Goal: Check status: Check status

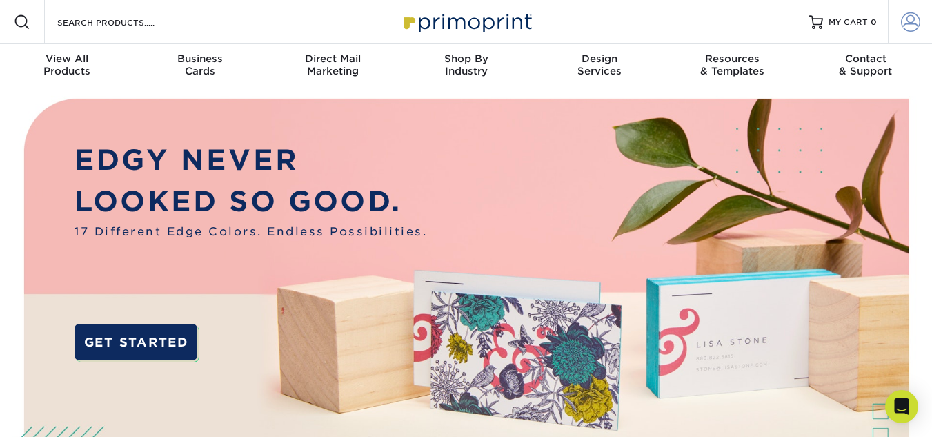
click at [905, 21] on span at bounding box center [910, 21] width 19 height 19
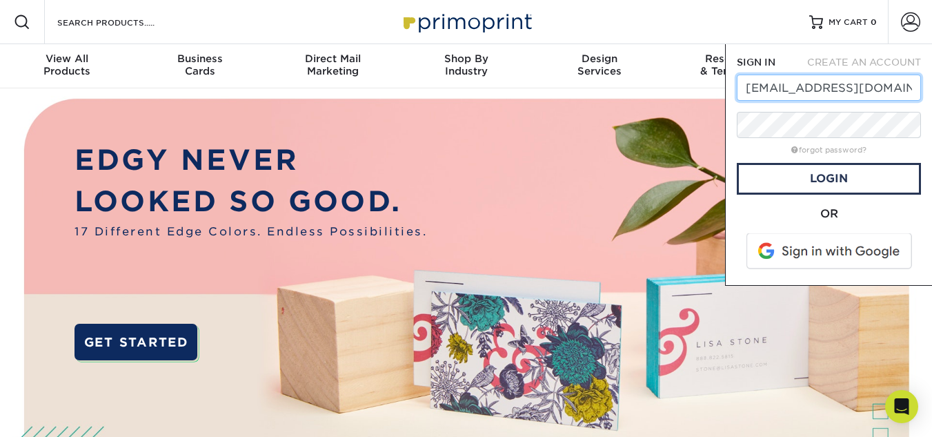
type input "[EMAIL_ADDRESS][DOMAIN_NAME]"
click at [840, 179] on link "Login" at bounding box center [829, 179] width 184 height 32
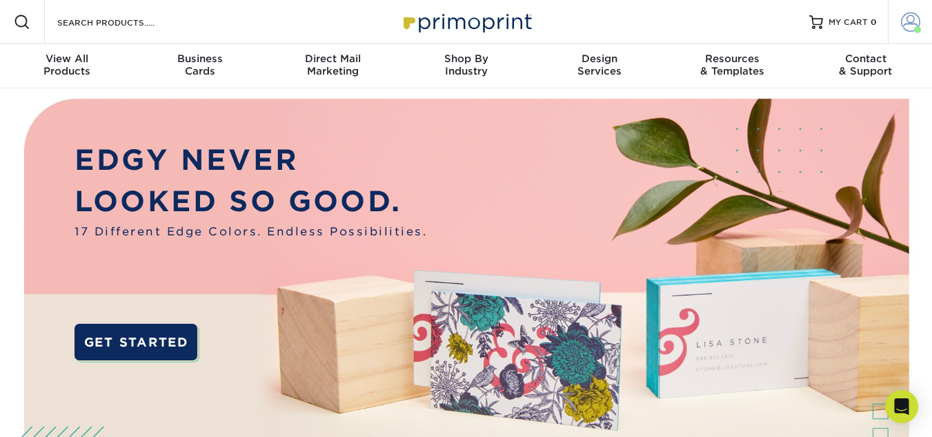
click at [909, 16] on span at bounding box center [910, 21] width 19 height 19
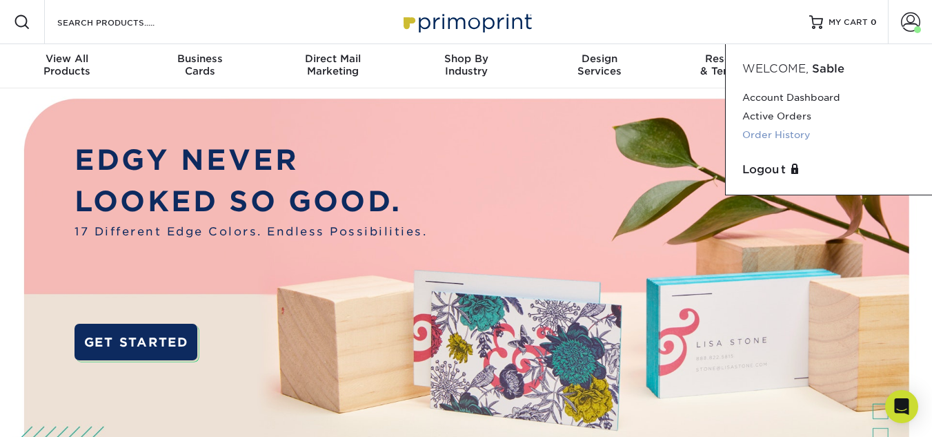
click at [790, 133] on link "Order History" at bounding box center [828, 135] width 173 height 19
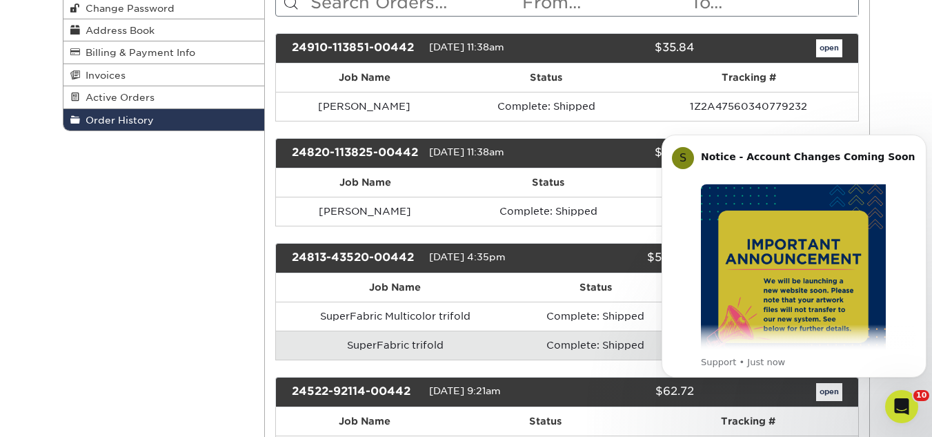
scroll to position [207, 0]
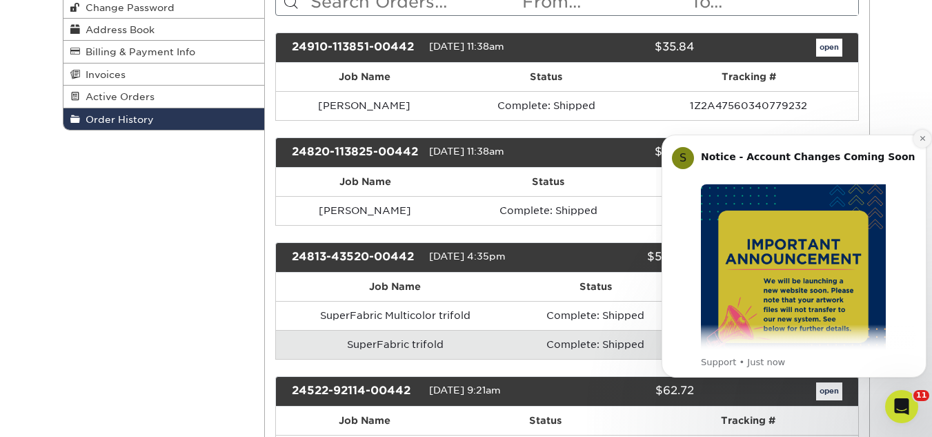
click at [922, 139] on icon "Dismiss notification" at bounding box center [922, 138] width 5 height 5
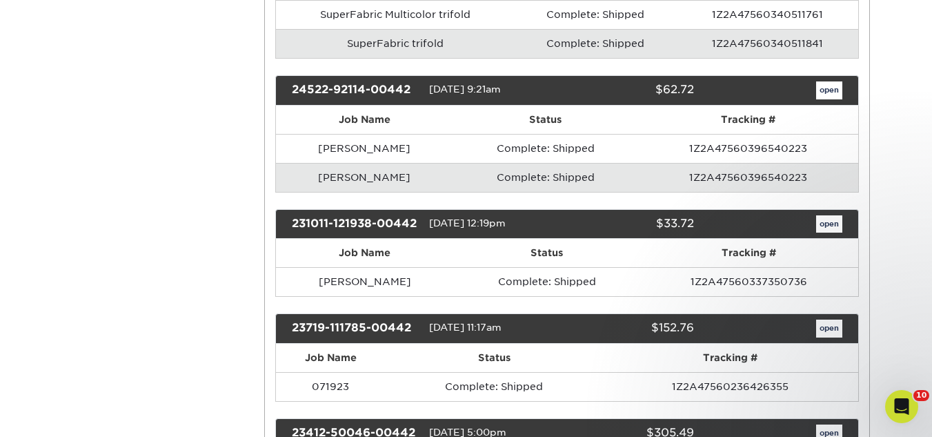
scroll to position [483, 0]
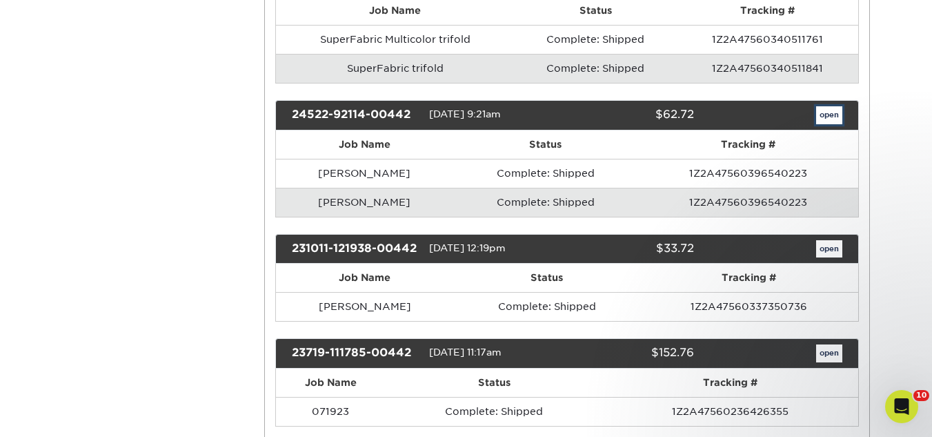
click at [822, 113] on link "open" at bounding box center [829, 115] width 26 height 18
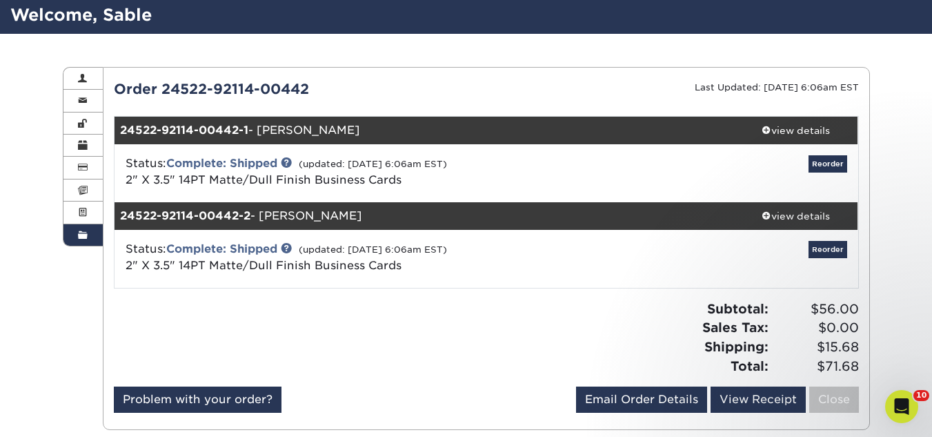
scroll to position [69, 0]
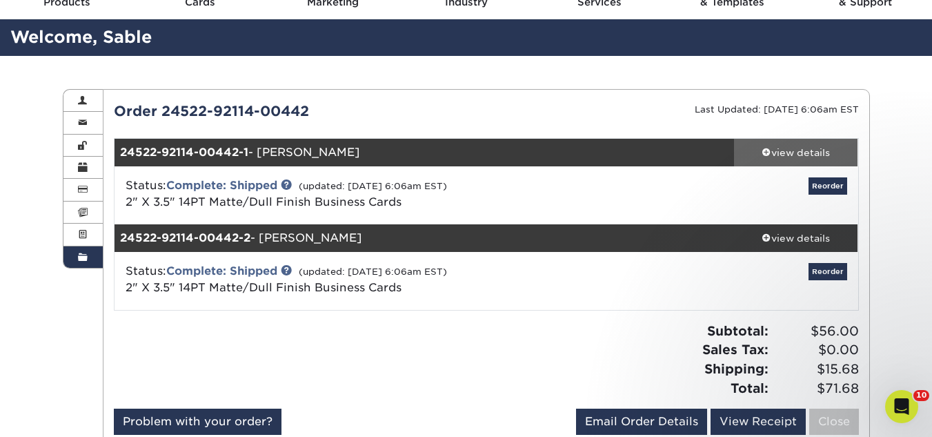
click at [766, 150] on span at bounding box center [767, 152] width 10 height 10
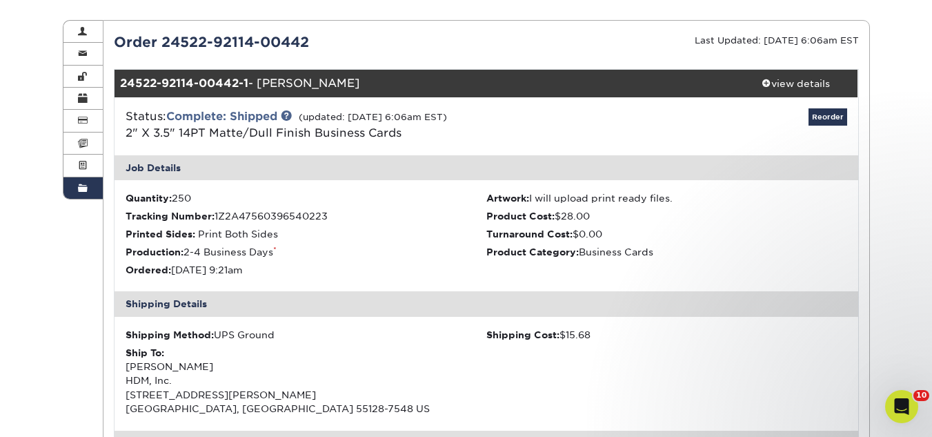
scroll to position [0, 0]
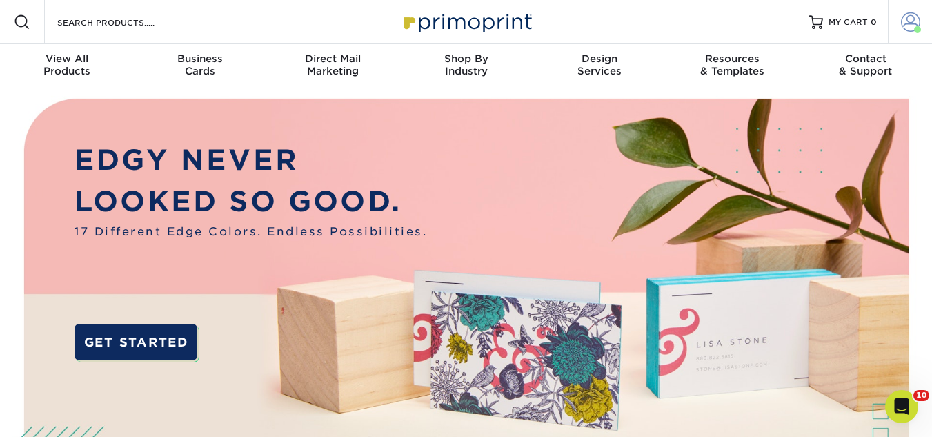
click at [908, 23] on span at bounding box center [910, 21] width 19 height 19
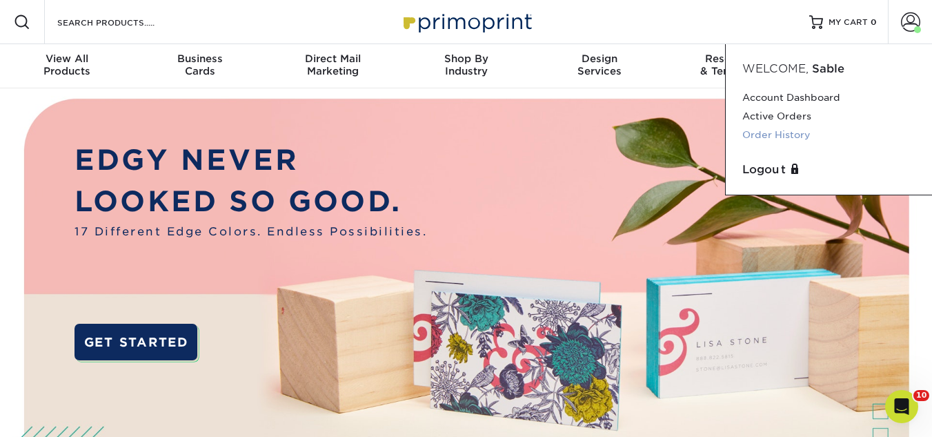
click at [775, 131] on link "Order History" at bounding box center [828, 135] width 173 height 19
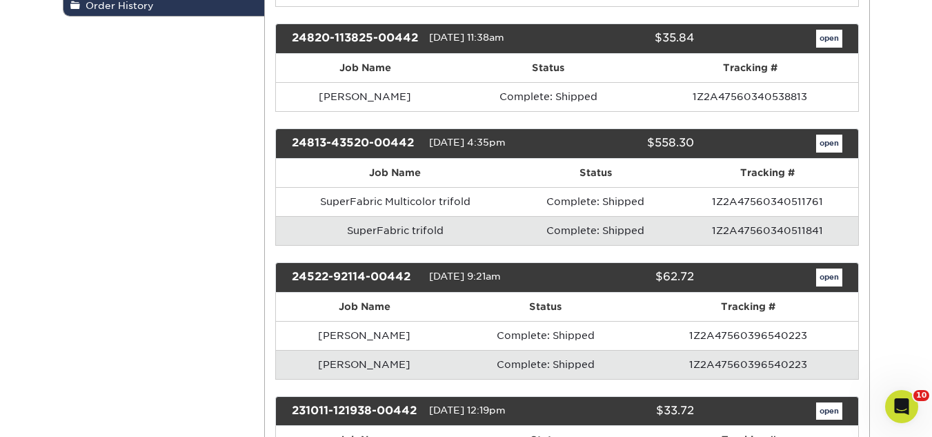
scroll to position [345, 0]
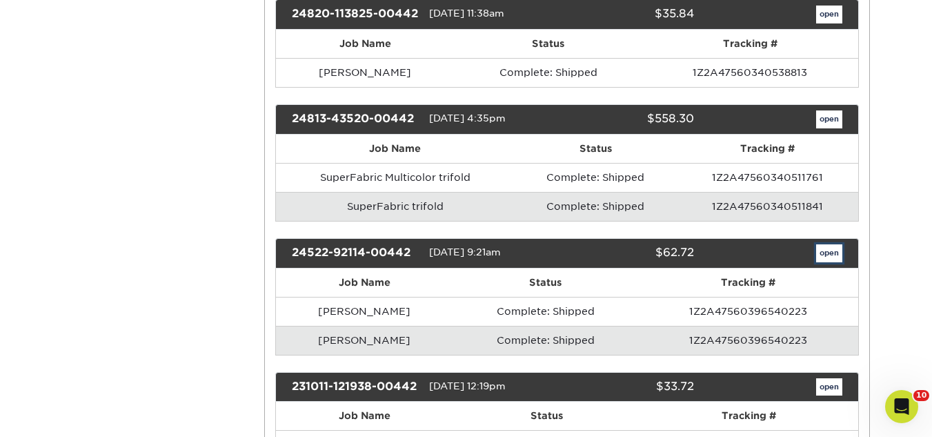
click at [827, 251] on link "open" at bounding box center [829, 253] width 26 height 18
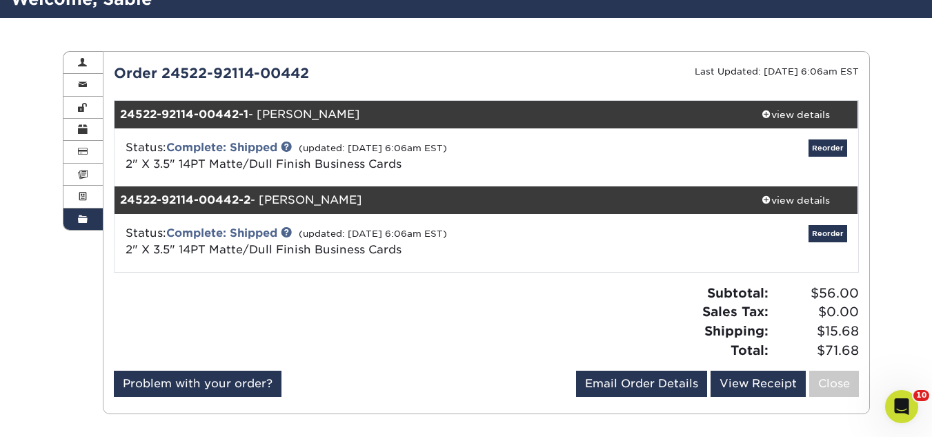
scroll to position [138, 0]
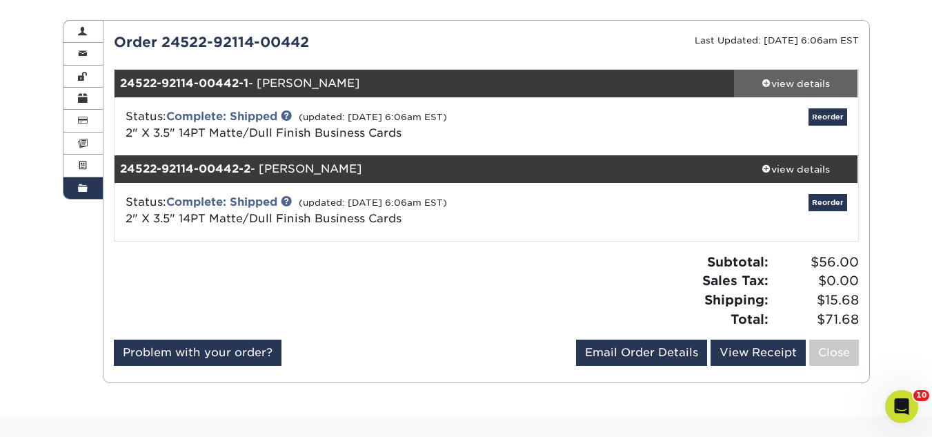
click at [762, 81] on span at bounding box center [767, 83] width 10 height 10
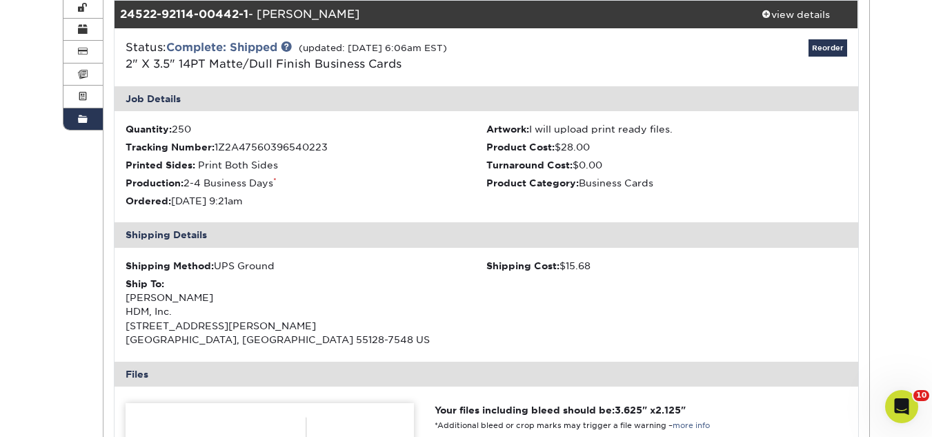
scroll to position [0, 0]
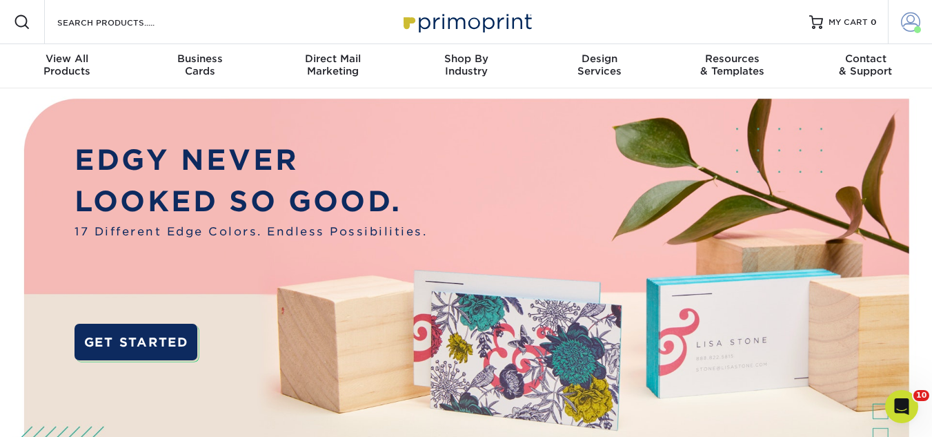
click at [910, 19] on span at bounding box center [910, 21] width 19 height 19
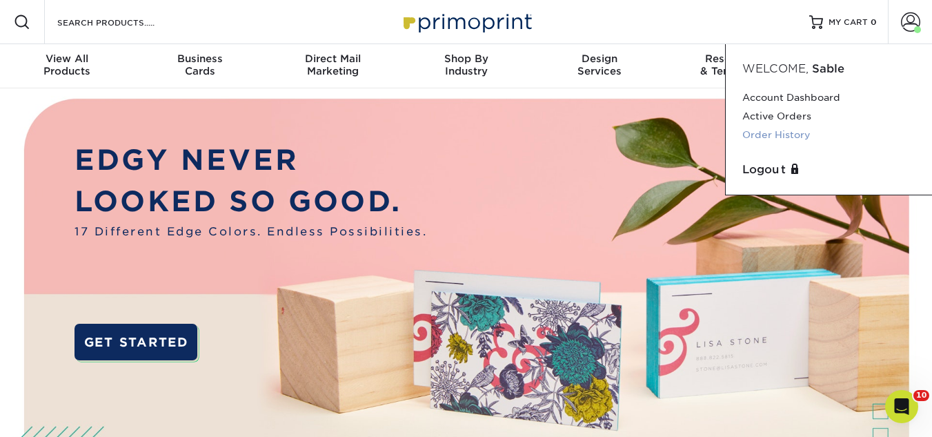
click at [782, 134] on link "Order History" at bounding box center [828, 135] width 173 height 19
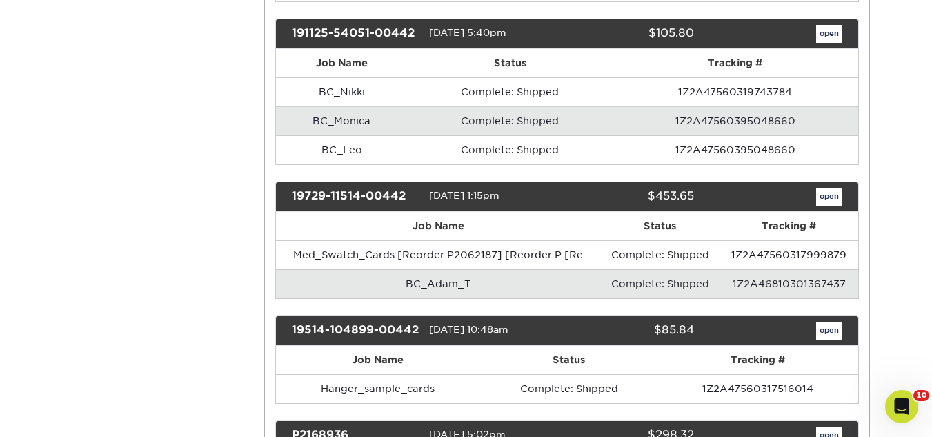
scroll to position [4629, 0]
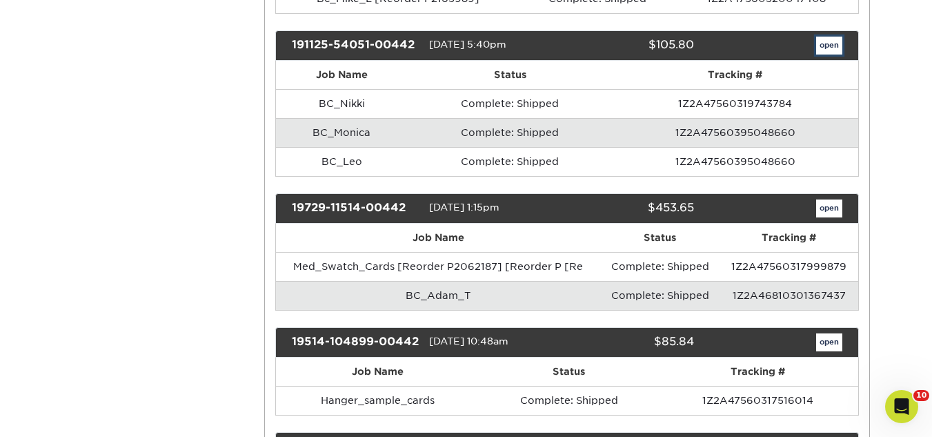
click at [832, 54] on link "open" at bounding box center [829, 46] width 26 height 18
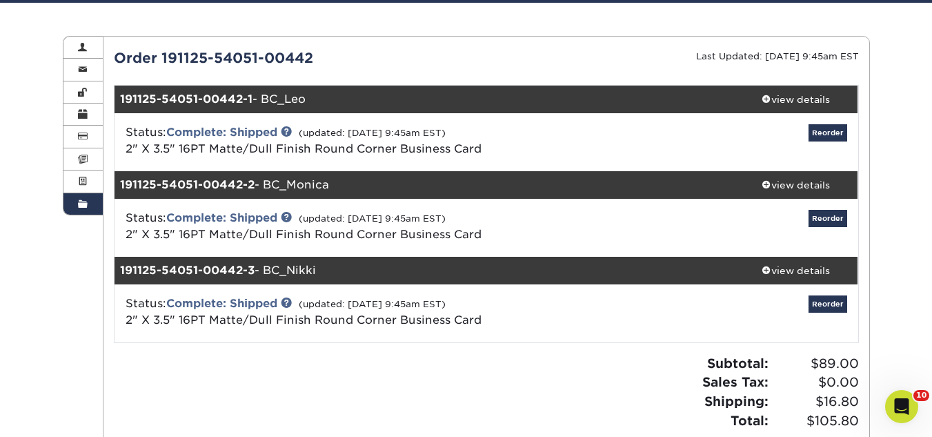
scroll to position [138, 0]
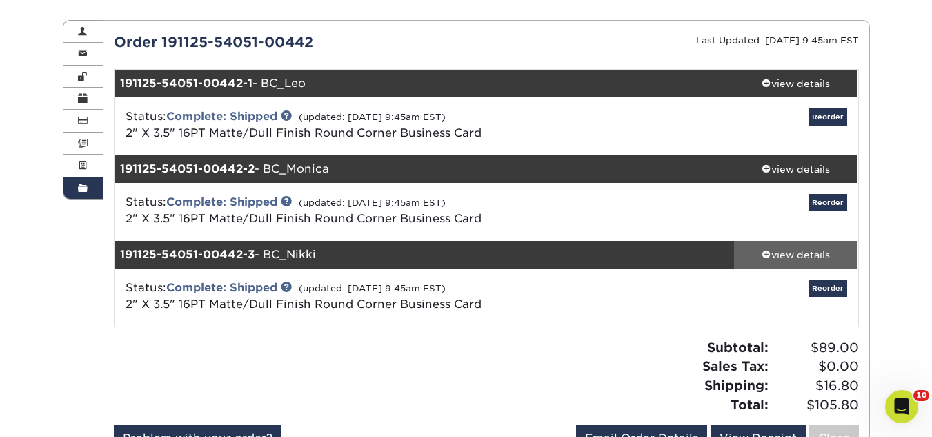
click at [780, 251] on div "view details" at bounding box center [796, 255] width 124 height 14
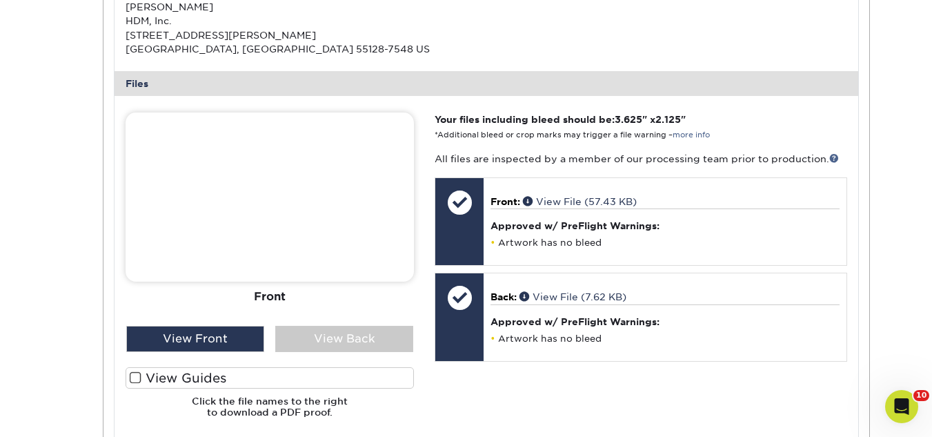
scroll to position [690, 0]
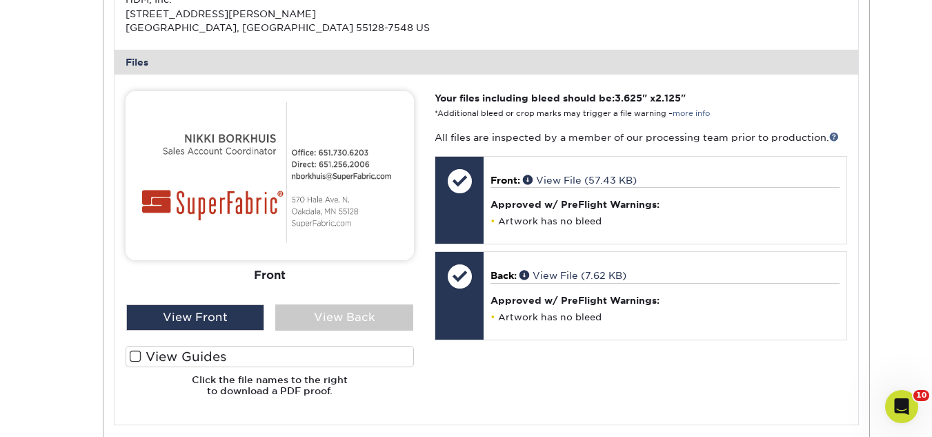
click at [134, 357] on span at bounding box center [136, 356] width 12 height 13
click at [0, 0] on input "View Guides" at bounding box center [0, 0] width 0 height 0
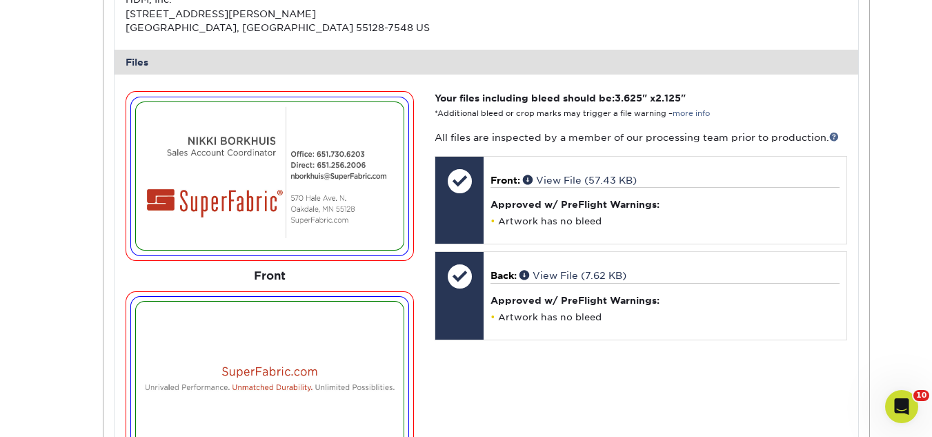
click at [226, 150] on img at bounding box center [269, 176] width 267 height 148
click at [223, 153] on img at bounding box center [269, 176] width 267 height 148
click at [246, 151] on img at bounding box center [269, 176] width 267 height 148
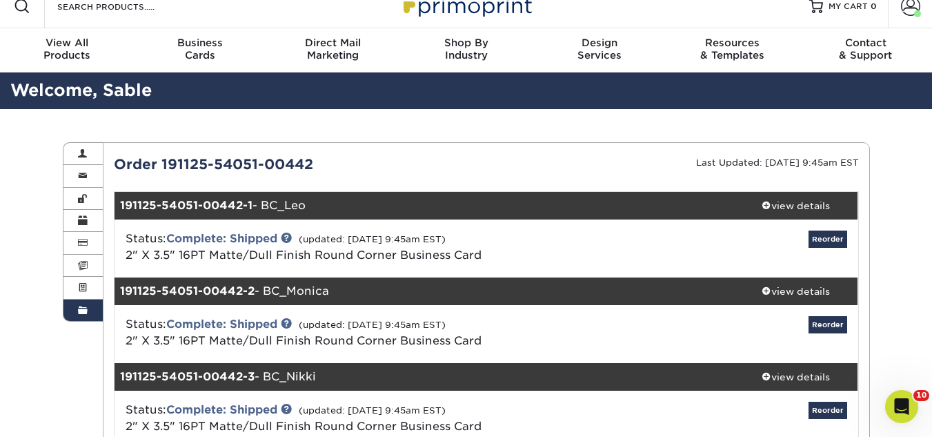
scroll to position [0, 0]
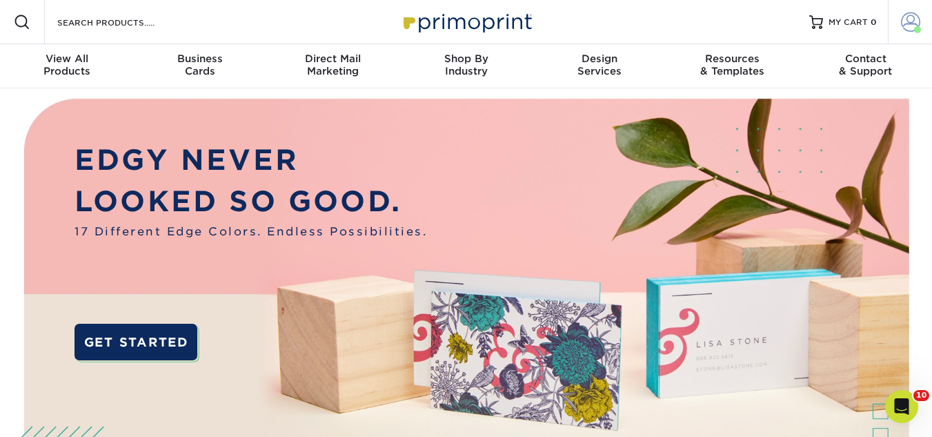
click at [905, 21] on span at bounding box center [910, 21] width 19 height 19
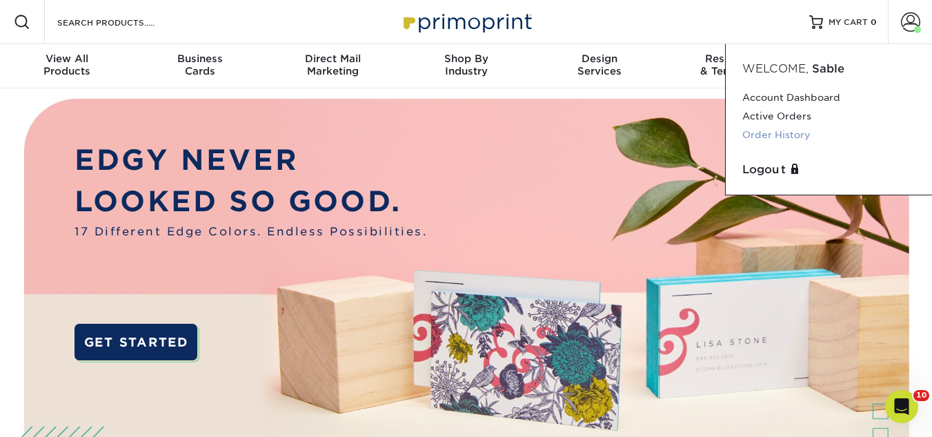
click at [797, 131] on link "Order History" at bounding box center [828, 135] width 173 height 19
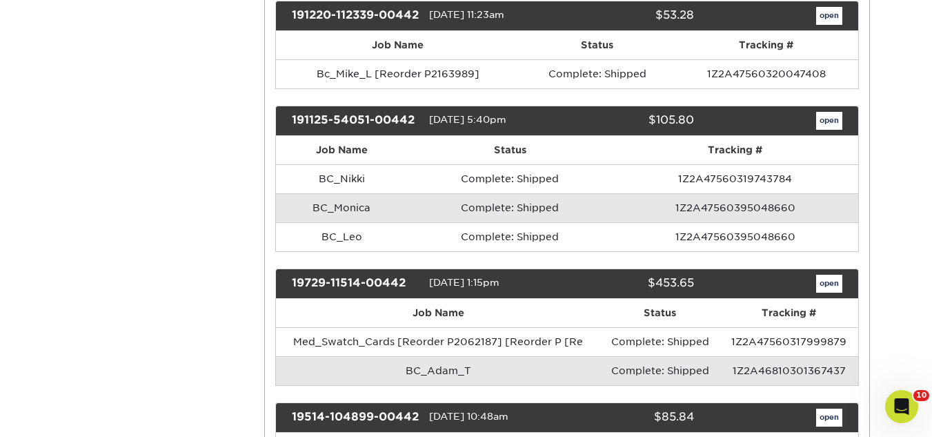
scroll to position [4553, 0]
